Goal: Information Seeking & Learning: Find specific fact

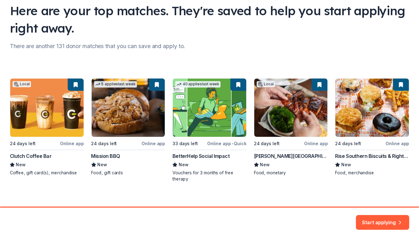
scroll to position [53, 0]
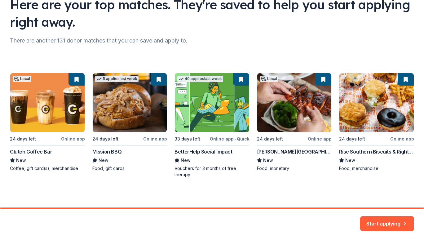
click at [297, 102] on div "Local 24 days left Online app Clutch Coffee Bar New Coffee, gift card(s), merch…" at bounding box center [212, 125] width 404 height 105
click at [280, 119] on div "Local 24 days left Online app Clutch Coffee Bar New Coffee, gift card(s), merch…" at bounding box center [212, 125] width 404 height 105
click at [382, 218] on button "Start applying" at bounding box center [387, 219] width 54 height 15
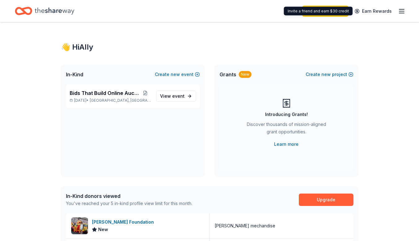
click at [398, 10] on icon "button" at bounding box center [401, 10] width 7 height 7
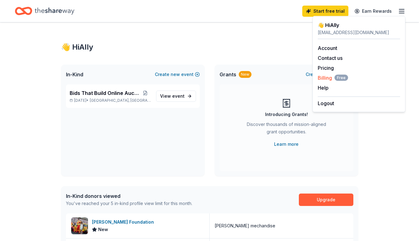
click at [329, 78] on span "Billing Free" at bounding box center [333, 77] width 30 height 7
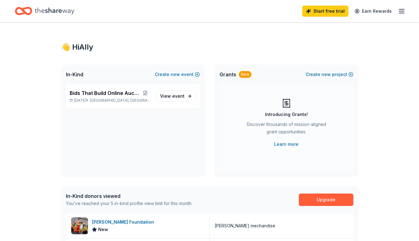
click at [402, 11] on line "button" at bounding box center [401, 11] width 5 height 0
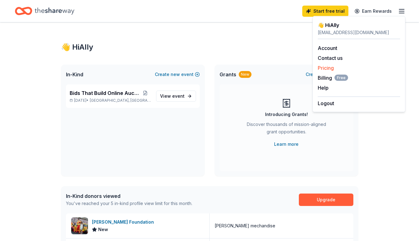
click at [327, 66] on link "Pricing" at bounding box center [326, 68] width 16 height 6
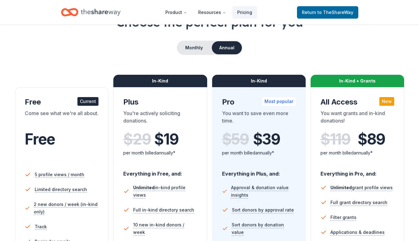
scroll to position [46, 0]
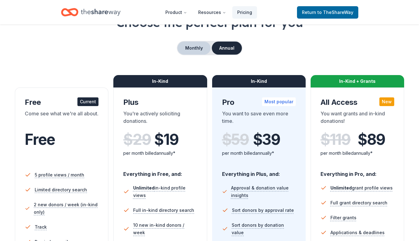
click at [190, 46] on button "Monthly" at bounding box center [194, 48] width 33 height 13
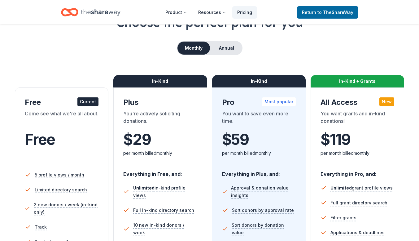
scroll to position [50, 0]
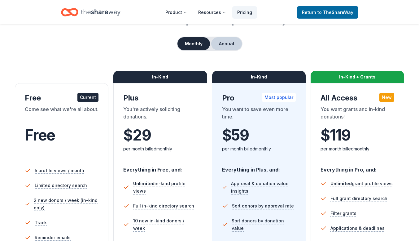
click at [229, 43] on button "Annual" at bounding box center [226, 43] width 31 height 13
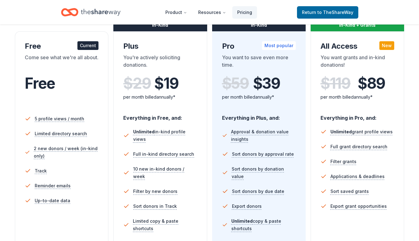
scroll to position [0, 0]
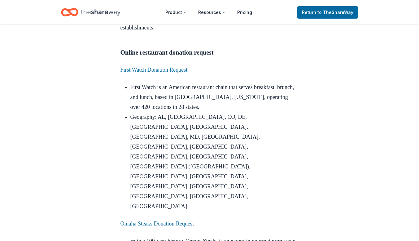
scroll to position [543, 0]
click at [166, 73] on link "First Watch Donation Request" at bounding box center [154, 69] width 67 height 6
click at [165, 73] on link "First Watch Donation Request" at bounding box center [154, 69] width 67 height 6
click at [158, 73] on link "First Watch Donation Request" at bounding box center [154, 69] width 67 height 6
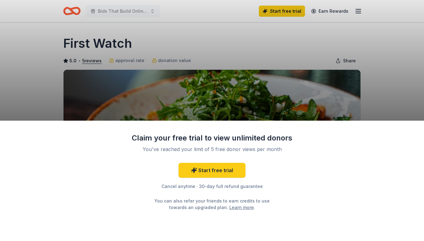
click at [389, 107] on div "Claim your free trial to view unlimited donors You've reached your limit of 5 f…" at bounding box center [212, 120] width 424 height 241
click at [262, 75] on div "Claim your free trial to view unlimited donors You've reached your limit of 5 f…" at bounding box center [212, 120] width 424 height 241
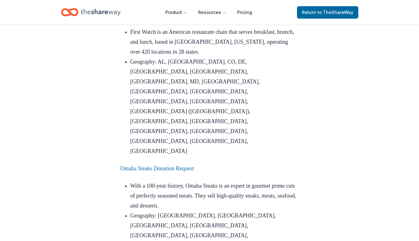
scroll to position [673, 0]
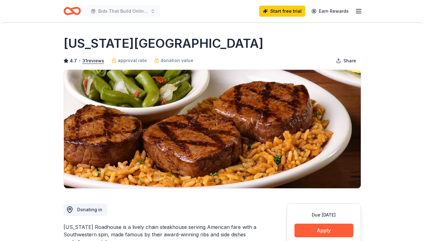
scroll to position [49, 0]
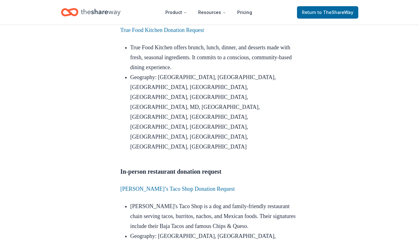
scroll to position [1134, 0]
